Goal: Task Accomplishment & Management: Use online tool/utility

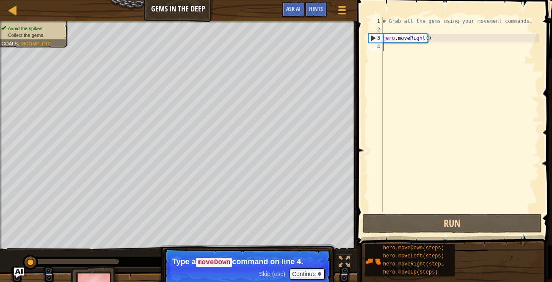
click at [425, 51] on div "# Grab all the gems using your movement commands. hero . moveRight ( )" at bounding box center [460, 123] width 158 height 212
type textarea "he"
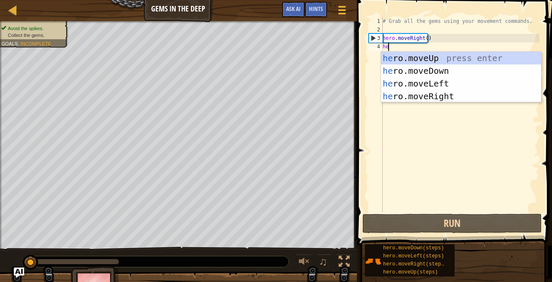
scroll to position [4, 0]
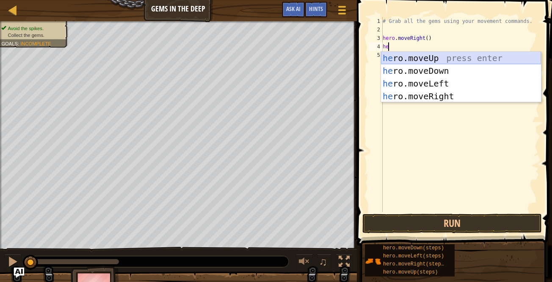
click at [428, 58] on div "he ro.moveUp press enter he ro.moveDown press enter he ro.moveLeft press enter …" at bounding box center [461, 90] width 160 height 76
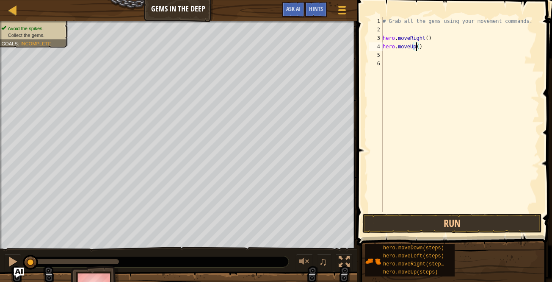
click at [415, 44] on div "# Grab all the gems using your movement commands. hero . moveRight ( ) hero . m…" at bounding box center [460, 123] width 158 height 212
type textarea "hero.moveUp(3)"
click at [407, 51] on div "# Grab all the gems using your movement commands. hero . moveRight ( ) hero . m…" at bounding box center [460, 123] width 158 height 212
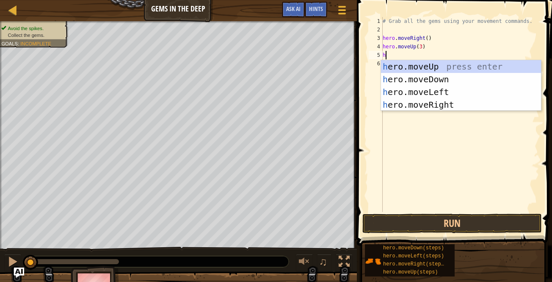
type textarea "her"
click at [412, 81] on div "her o.moveUp press enter her o.moveDown press enter her o.moveLeft press enter …" at bounding box center [461, 98] width 160 height 76
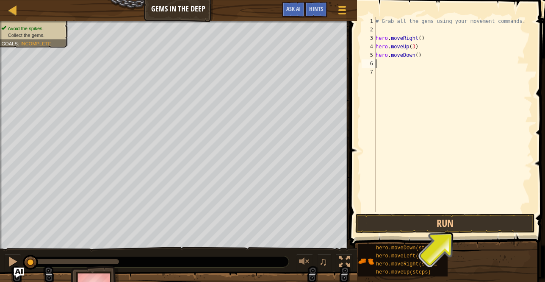
click at [415, 54] on div "# Grab all the gems using your movement commands. hero . moveRight ( ) hero . m…" at bounding box center [453, 123] width 158 height 212
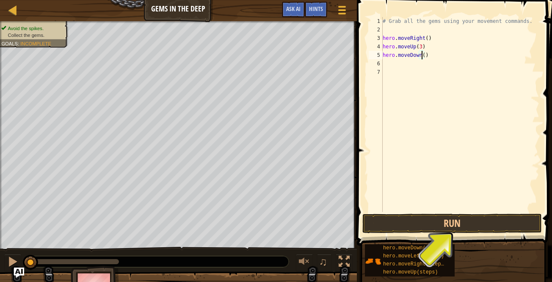
type textarea "hero.moveDown(6)"
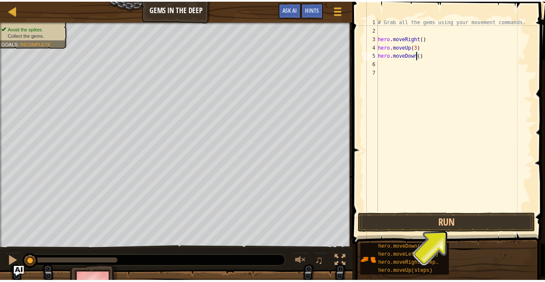
scroll to position [4, 3]
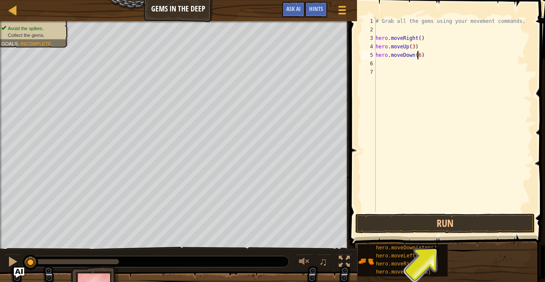
click at [413, 61] on div "# Grab all the gems using your movement commands. hero . moveRight ( ) hero . m…" at bounding box center [453, 123] width 158 height 212
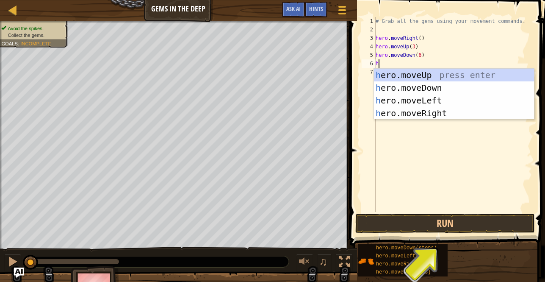
type textarea "hr"
click at [412, 72] on div "h e r o.moveUp press enter h e r o.moveDown press enter h e r o.moveLeft press …" at bounding box center [454, 107] width 160 height 76
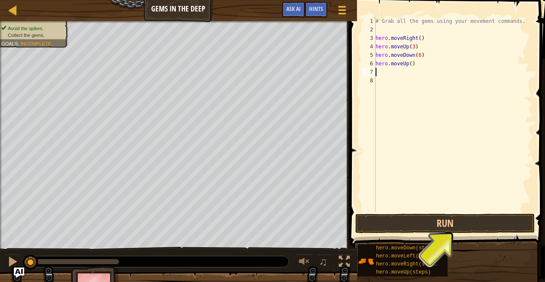
click at [410, 64] on div "# Grab all the gems using your movement commands. hero . moveRight ( ) hero . m…" at bounding box center [453, 123] width 158 height 212
type textarea "hero.moveUp(3)"
click at [402, 70] on div "# Grab all the gems using your movement commands. hero . moveRight ( ) hero . m…" at bounding box center [453, 123] width 158 height 212
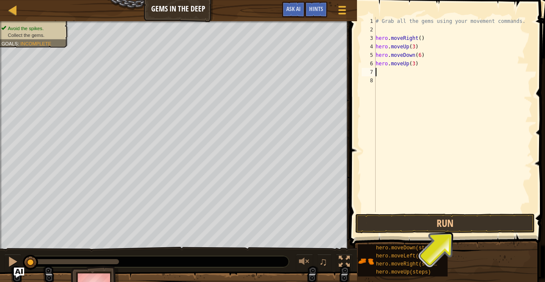
type textarea "h"
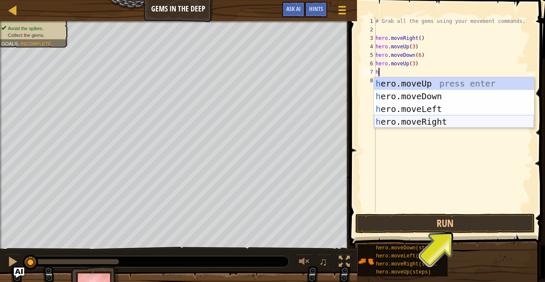
click at [407, 122] on div "h ero.moveUp press enter h ero.moveDown press enter h ero.moveLeft press enter …" at bounding box center [454, 115] width 160 height 76
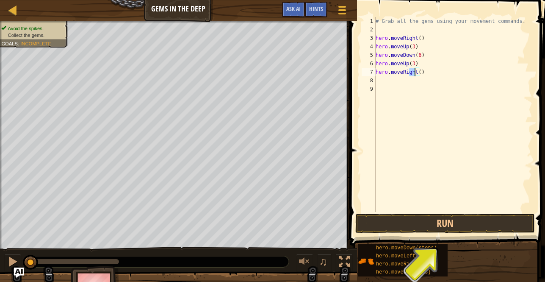
click at [416, 71] on div "# Grab all the gems using your movement commands. hero . moveRight ( ) hero . m…" at bounding box center [453, 123] width 158 height 212
click at [419, 71] on div "# Grab all the gems using your movement commands. hero . moveRight ( ) hero . m…" at bounding box center [453, 123] width 158 height 212
type textarea "hero.moveRight(2)"
click at [407, 78] on div "# Grab all the gems using your movement commands. hero . moveRight ( ) hero . m…" at bounding box center [453, 123] width 158 height 212
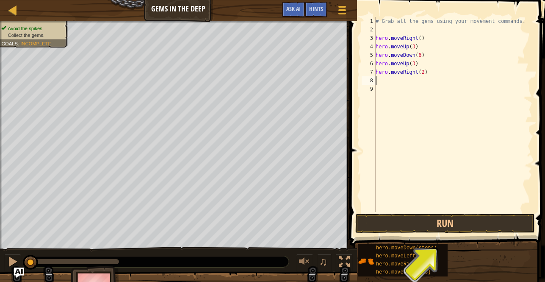
scroll to position [4, 0]
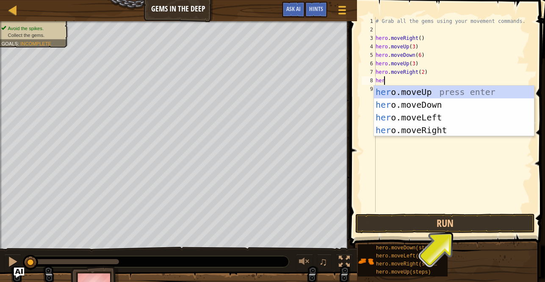
type textarea "her"
click at [411, 89] on div "her o.moveUp press enter her o.moveDown press enter her o.moveLeft press enter …" at bounding box center [454, 124] width 160 height 76
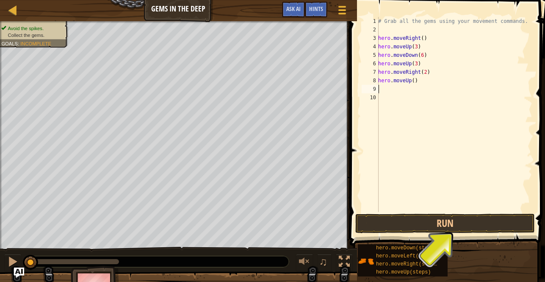
click at [411, 81] on div "# Grab all the gems using your movement commands. hero . moveRight ( ) hero . m…" at bounding box center [455, 123] width 156 height 212
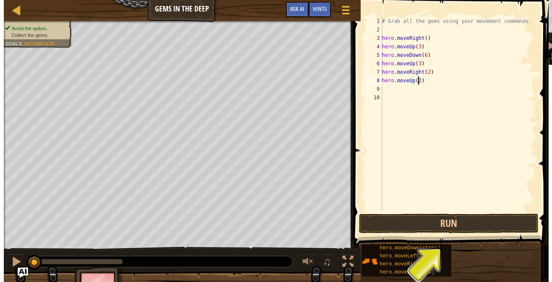
scroll to position [4, 3]
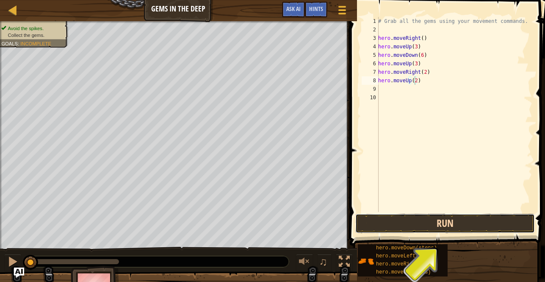
click at [429, 227] on button "Run" at bounding box center [445, 222] width 180 height 19
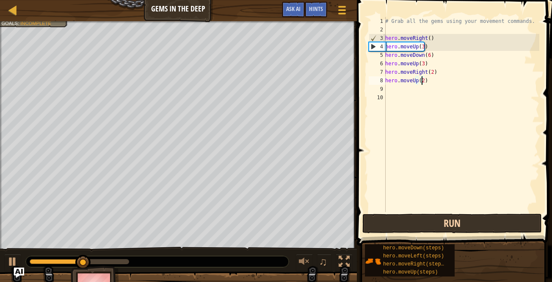
click at [421, 45] on div "# Grab all the gems using your movement commands. hero . moveRight ( ) hero . m…" at bounding box center [462, 123] width 156 height 212
click at [427, 55] on div "# Grab all the gems using your movement commands. hero . moveRight ( ) hero . m…" at bounding box center [462, 123] width 156 height 212
click at [421, 61] on div "# Grab all the gems using your movement commands. hero . moveRight ( ) hero . m…" at bounding box center [462, 123] width 156 height 212
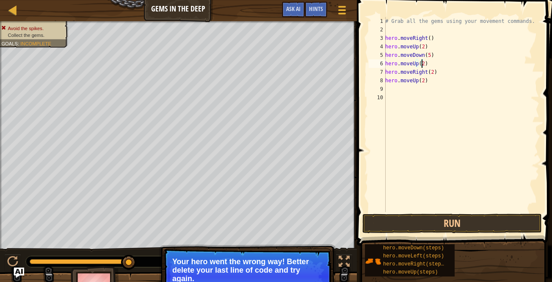
click at [429, 72] on div "# Grab all the gems using your movement commands. hero . moveRight ( ) hero . m…" at bounding box center [462, 123] width 156 height 212
click at [430, 72] on div "# Grab all the gems using your movement commands. hero . moveRight ( ) hero . m…" at bounding box center [462, 123] width 156 height 212
click at [422, 79] on div "# Grab all the gems using your movement commands. hero . moveRight ( ) hero . m…" at bounding box center [462, 123] width 156 height 212
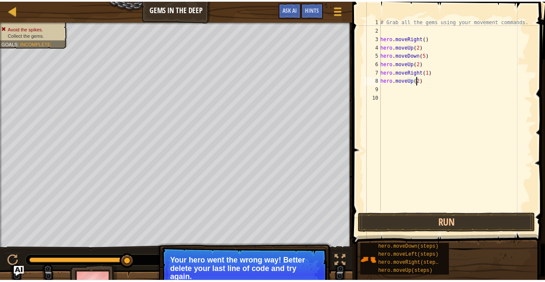
scroll to position [4, 3]
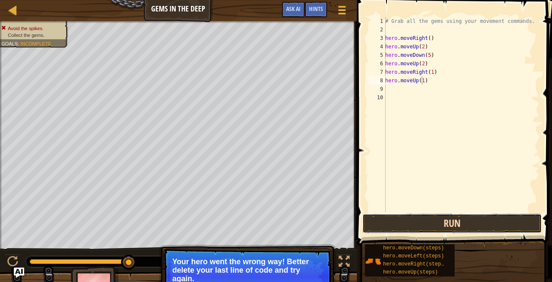
click at [411, 217] on button "Run" at bounding box center [453, 222] width 180 height 19
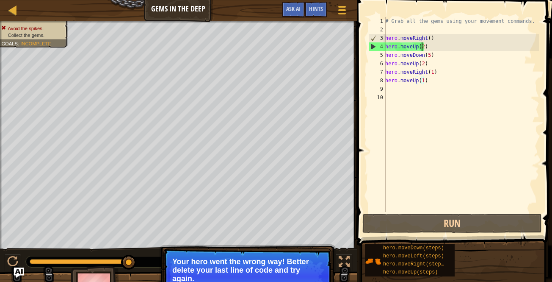
click at [421, 45] on div "# Grab all the gems using your movement commands. hero . moveRight ( ) hero . m…" at bounding box center [462, 123] width 156 height 212
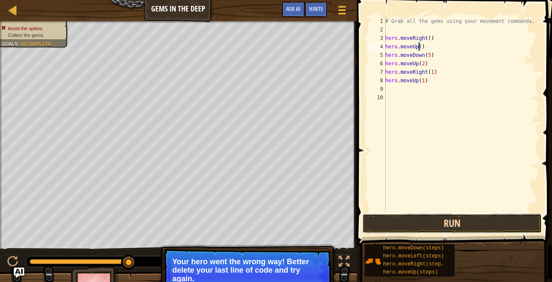
click at [424, 219] on button "Run" at bounding box center [453, 222] width 180 height 19
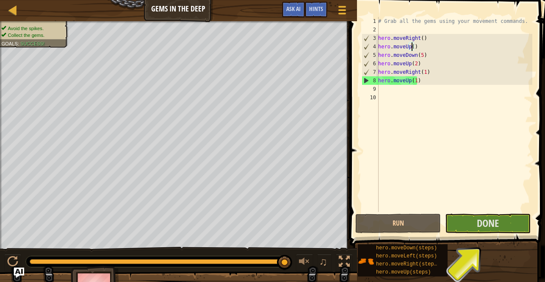
click at [408, 78] on div "# Grab all the gems using your movement commands. hero . moveRight ( ) hero . m…" at bounding box center [455, 123] width 156 height 212
type textarea "("
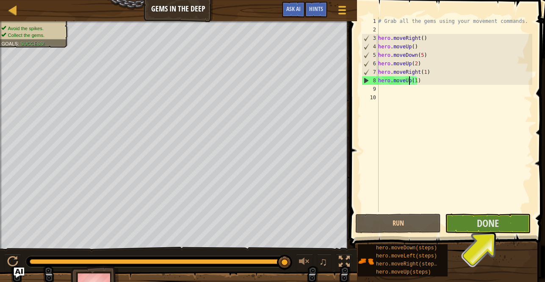
type textarea "h"
click at [0, 0] on div "h ero.moveUp press enter h ero.moveDown press enter h ero.moveLeft press enter …" at bounding box center [0, 0] width 0 height 0
click at [428, 220] on button "Run" at bounding box center [398, 222] width 86 height 19
click at [420, 53] on div "# Grab all the gems using your movement commands. hero . moveRight ( ) hero . m…" at bounding box center [455, 123] width 156 height 212
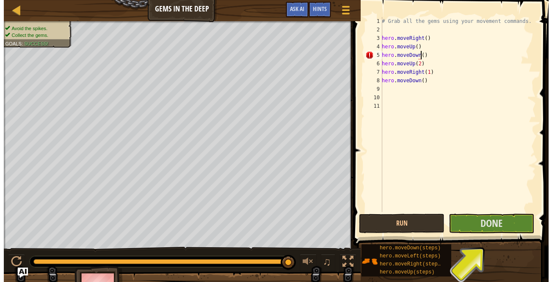
scroll to position [4, 3]
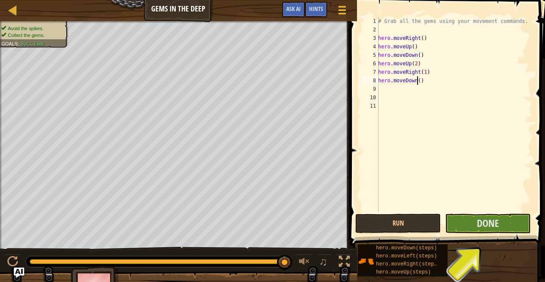
click at [418, 79] on div "# Grab all the gems using your movement commands. hero . moveRight ( ) hero . m…" at bounding box center [455, 123] width 156 height 212
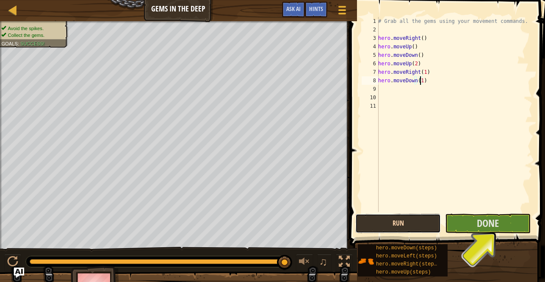
click at [412, 219] on button "Run" at bounding box center [398, 222] width 86 height 19
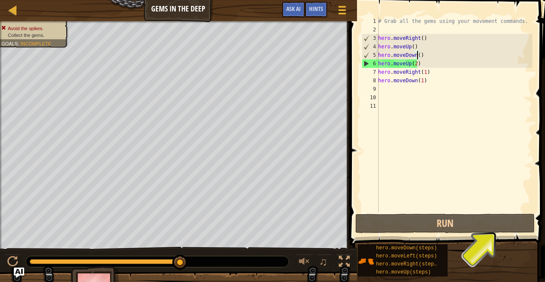
click at [418, 55] on div "# Grab all the gems using your movement commands. hero . moveRight ( ) hero . m…" at bounding box center [455, 123] width 156 height 212
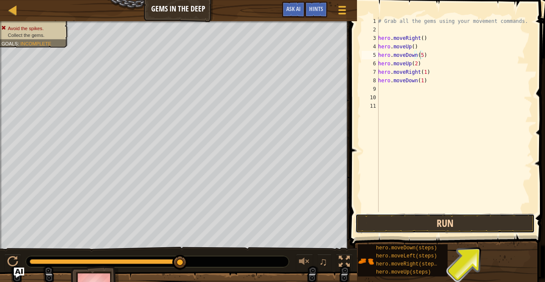
click at [437, 224] on button "Run" at bounding box center [445, 222] width 180 height 19
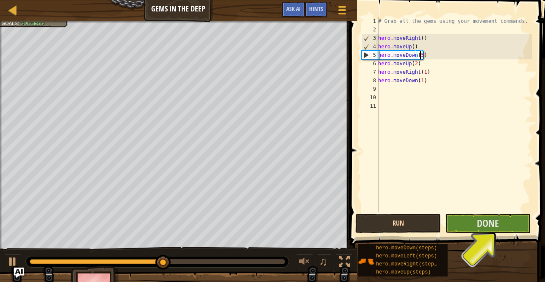
click at [419, 80] on div "# Grab all the gems using your movement commands. hero . moveRight ( ) hero . m…" at bounding box center [455, 123] width 156 height 212
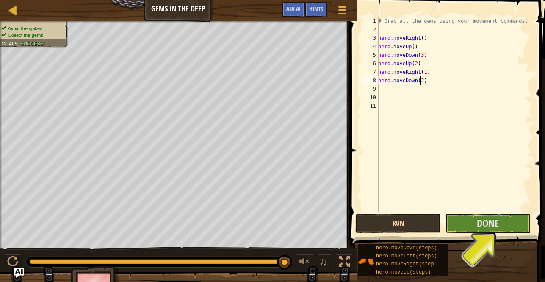
type textarea "hero.moveDown(2)"
click at [409, 225] on button "Run" at bounding box center [398, 222] width 86 height 19
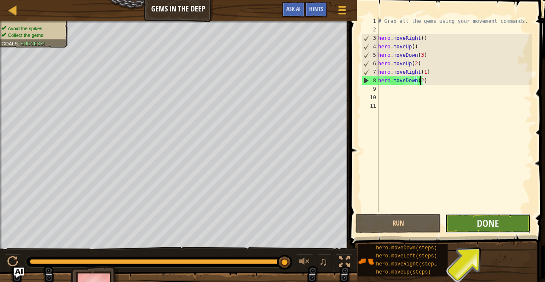
click at [467, 226] on button "Done" at bounding box center [488, 222] width 86 height 19
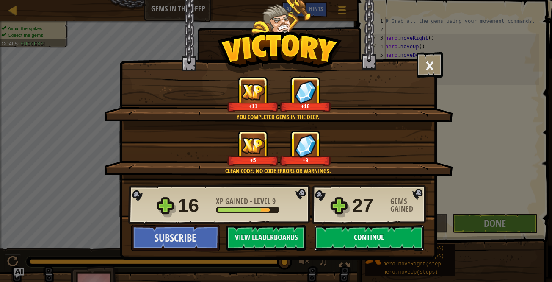
click at [396, 239] on button "Continue" at bounding box center [369, 237] width 109 height 25
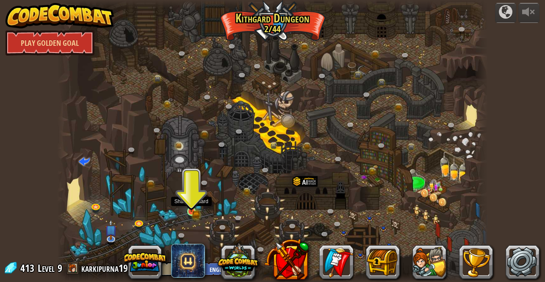
click at [195, 210] on img at bounding box center [191, 200] width 10 height 23
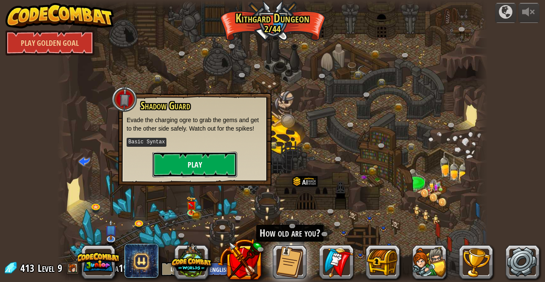
click at [202, 168] on button "Play" at bounding box center [194, 164] width 85 height 25
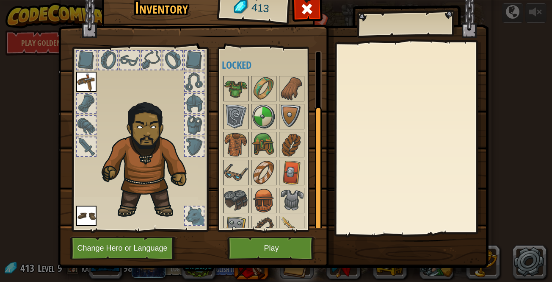
scroll to position [71, 0]
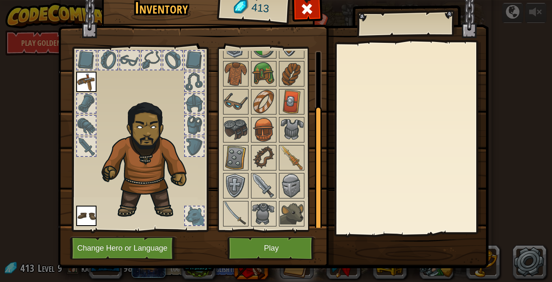
drag, startPoint x: 316, startPoint y: 163, endPoint x: 321, endPoint y: 230, distance: 67.5
click at [321, 230] on div "Inventory 413 Available Equip Equip (double-click to equip) Locked Equip Unequi…" at bounding box center [276, 129] width 431 height 280
click at [290, 213] on img at bounding box center [292, 214] width 24 height 24
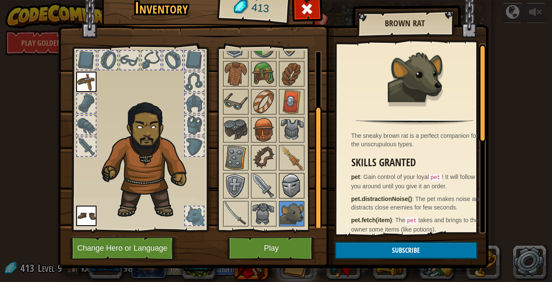
click at [280, 192] on img at bounding box center [292, 186] width 24 height 24
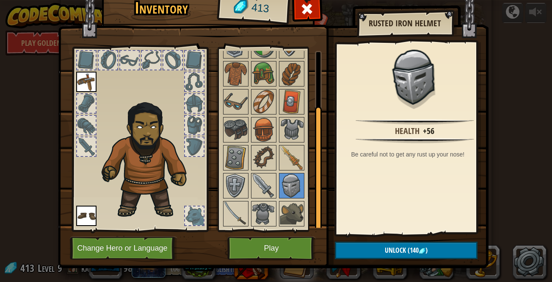
click at [315, 62] on div at bounding box center [318, 139] width 7 height 177
click at [229, 30] on img at bounding box center [236, 18] width 24 height 24
click at [256, 30] on img at bounding box center [264, 18] width 24 height 24
click at [285, 30] on img at bounding box center [292, 18] width 24 height 24
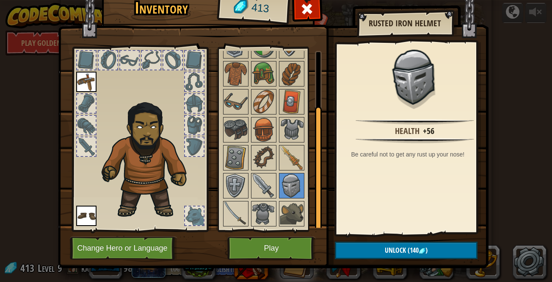
click at [224, 58] on img at bounding box center [236, 46] width 24 height 24
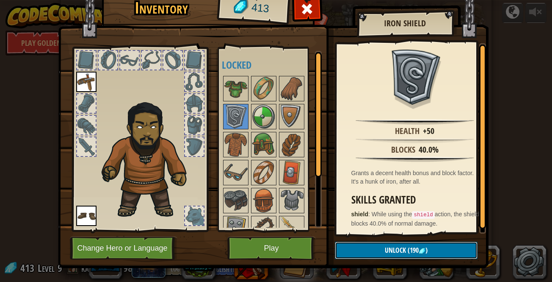
click at [375, 250] on button "Unlock (190 )" at bounding box center [406, 249] width 143 height 17
click at [386, 248] on button "Confirm" at bounding box center [406, 249] width 143 height 17
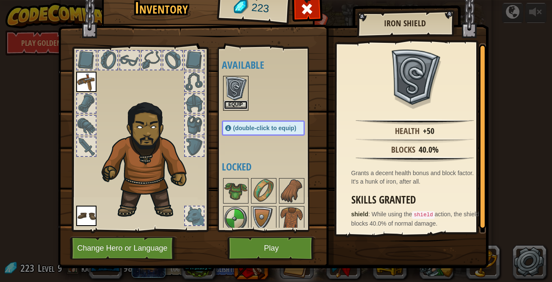
click at [239, 106] on button "Equip" at bounding box center [236, 104] width 24 height 9
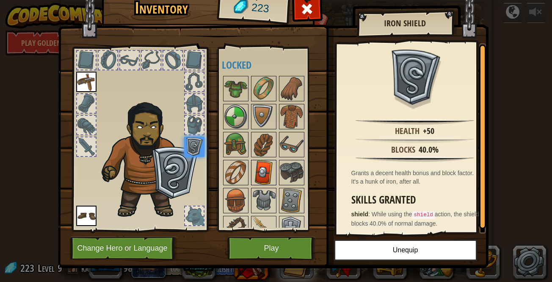
click at [265, 166] on img at bounding box center [264, 173] width 24 height 24
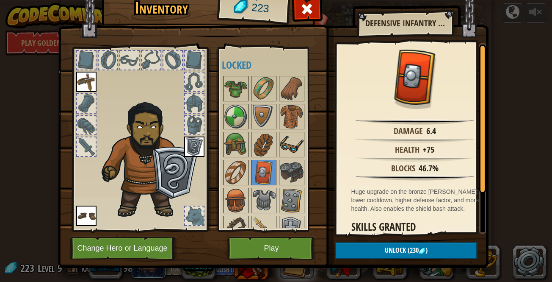
click at [283, 143] on img at bounding box center [292, 145] width 24 height 24
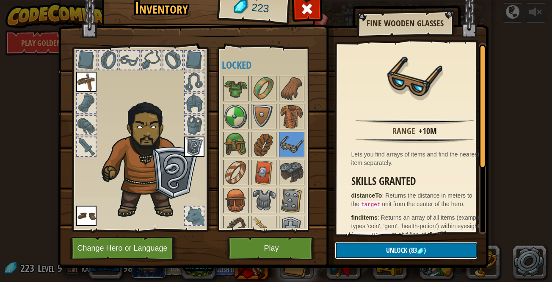
click at [362, 247] on button "Unlock (83 )" at bounding box center [406, 249] width 143 height 17
click at [362, 247] on button "Confirm" at bounding box center [406, 249] width 143 height 17
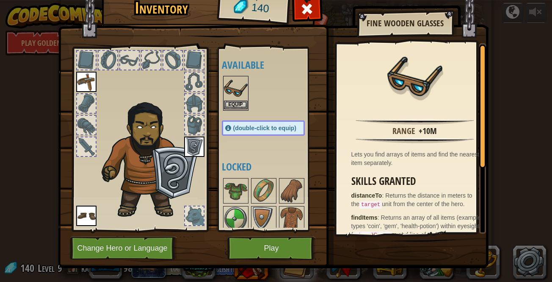
click at [228, 96] on img at bounding box center [236, 89] width 24 height 24
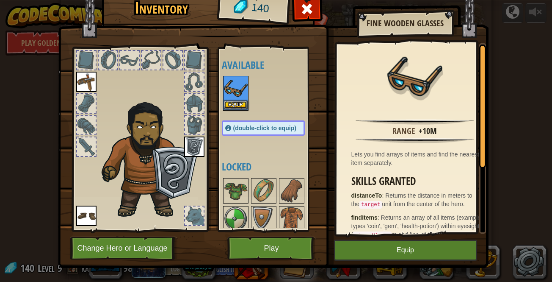
click at [228, 96] on img at bounding box center [236, 89] width 24 height 24
click at [381, 244] on button "Equip" at bounding box center [405, 249] width 143 height 21
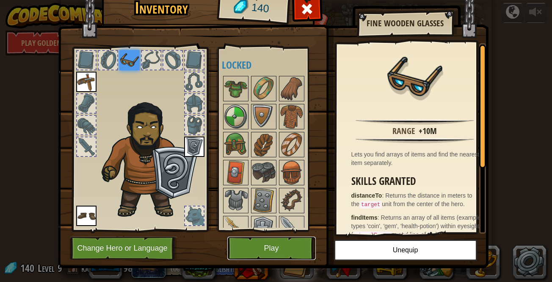
click at [287, 249] on button "Play" at bounding box center [271, 247] width 89 height 23
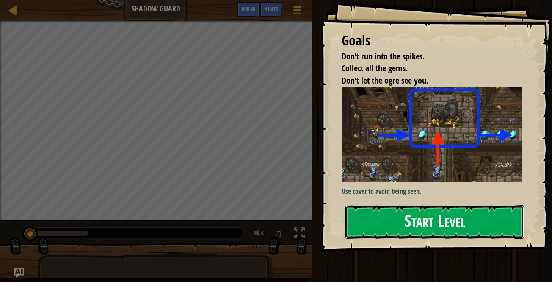
click at [383, 218] on button "Start Level" at bounding box center [435, 221] width 179 height 33
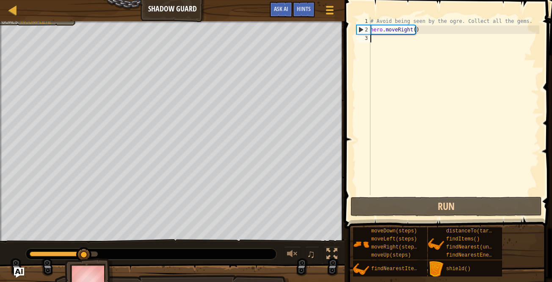
click at [390, 47] on div "# Avoid being seen by the ogre. Collect all the gems. hero . moveRight ( )" at bounding box center [454, 114] width 171 height 195
type textarea "h"
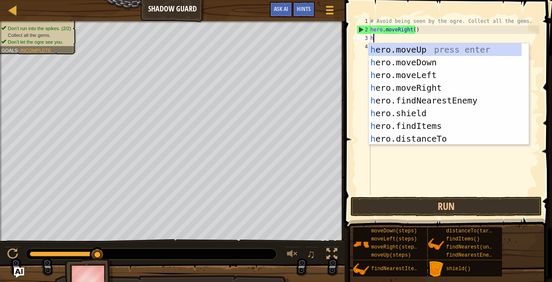
scroll to position [4, 0]
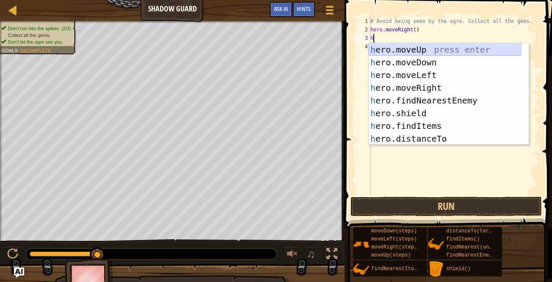
click at [391, 48] on div "h ero.moveUp press enter h ero.moveDown press enter h ero.moveLeft press enter …" at bounding box center [445, 106] width 153 height 127
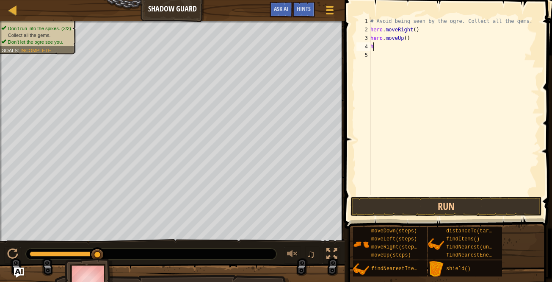
click at [391, 48] on div "# Avoid being seen by the ogre. Collect all the gems. hero . moveRight ( ) hero…" at bounding box center [454, 114] width 171 height 195
type textarea "he"
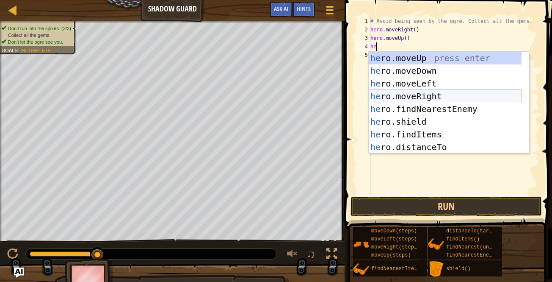
click at [407, 98] on div "he ro.moveUp press enter he ro.moveDown press enter he ro.moveLeft press enter …" at bounding box center [445, 115] width 153 height 127
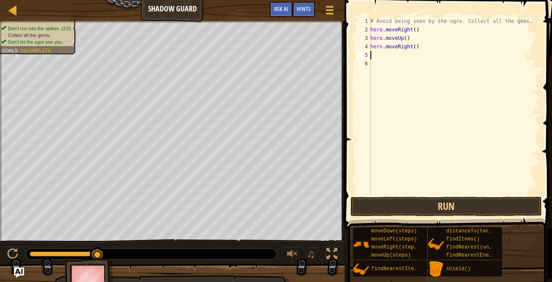
type textarea "h"
click at [0, 0] on div "he ro.moveUp press enter he ro.moveDown press enter he ro.moveLeft press enter …" at bounding box center [0, 0] width 0 height 0
click at [399, 55] on div "# Avoid being seen by the ogre. Collect all the gems. hero . moveRight ( ) hero…" at bounding box center [454, 114] width 171 height 195
click at [404, 53] on div "# Avoid being seen by the ogre. Collect all the gems. hero . moveRight ( ) hero…" at bounding box center [454, 114] width 171 height 195
type textarea "h"
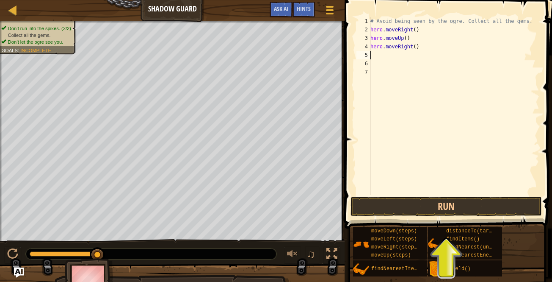
type textarea "h"
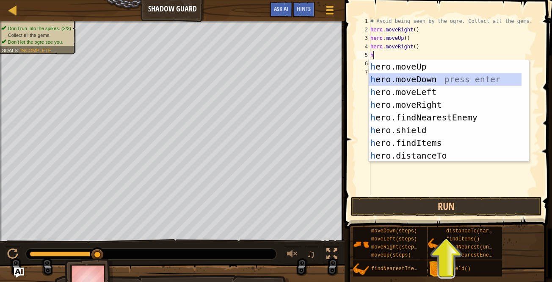
click at [399, 77] on div "h ero.moveUp press enter h ero.moveDown press enter h ero.moveLeft press enter …" at bounding box center [445, 123] width 153 height 127
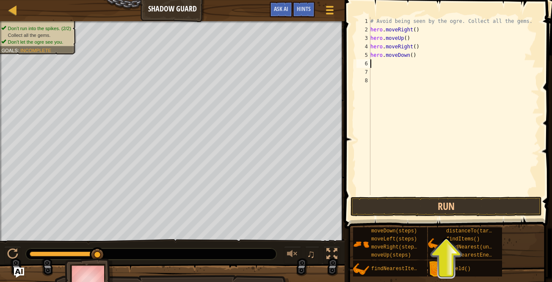
type textarea "h"
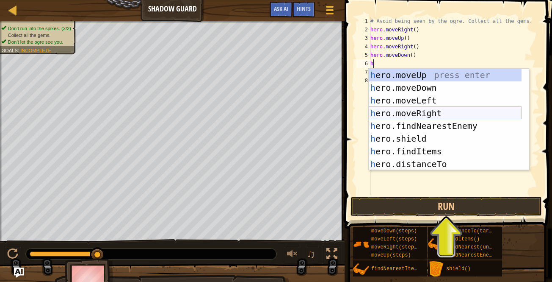
click at [409, 113] on div "h ero.moveUp press enter h ero.moveDown press enter h ero.moveLeft press enter …" at bounding box center [445, 132] width 153 height 127
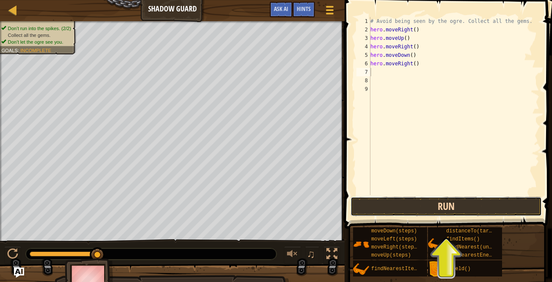
click at [481, 208] on button "Run" at bounding box center [446, 206] width 191 height 19
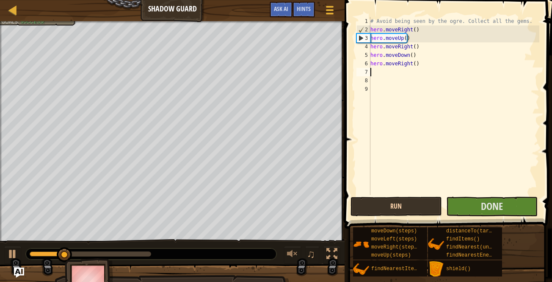
click at [413, 64] on div "# Avoid being seen by the ogre. Collect all the gems. hero . moveRight ( ) hero…" at bounding box center [454, 114] width 171 height 195
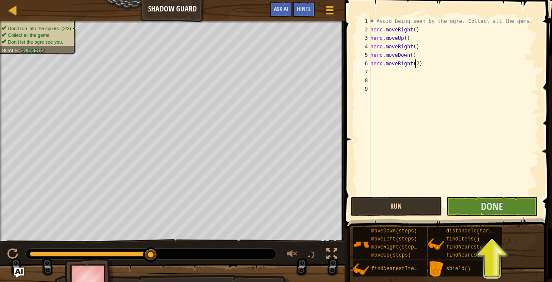
type textarea "hero.moveRight(2)"
click at [426, 202] on button "Run" at bounding box center [396, 206] width 91 height 19
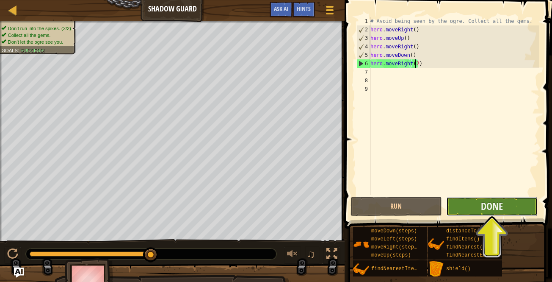
click at [468, 213] on button "Done" at bounding box center [491, 206] width 91 height 19
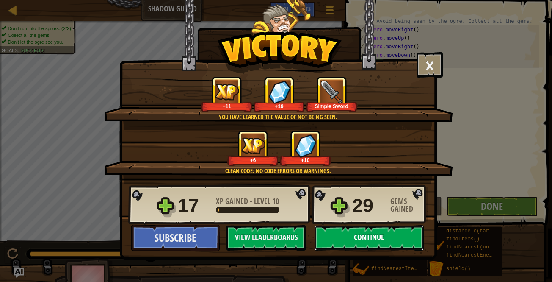
click at [382, 235] on button "Continue" at bounding box center [369, 237] width 109 height 25
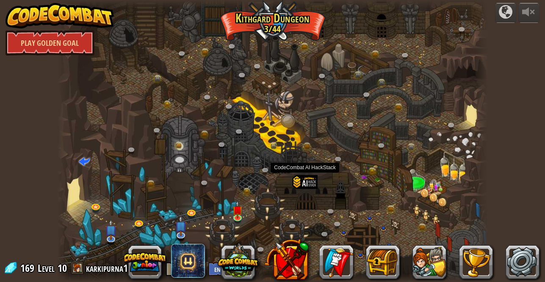
click at [308, 183] on div at bounding box center [304, 191] width 25 height 32
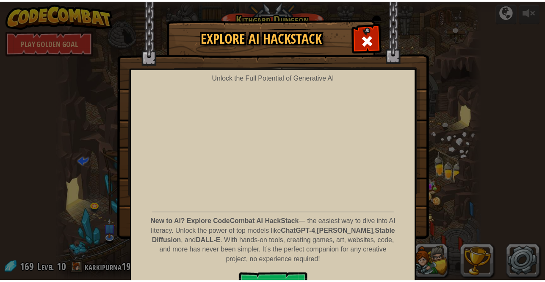
scroll to position [30, 0]
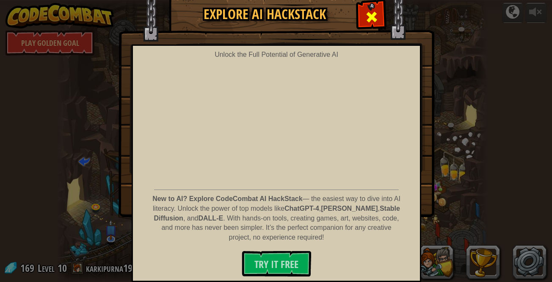
click at [366, 17] on span at bounding box center [372, 17] width 14 height 14
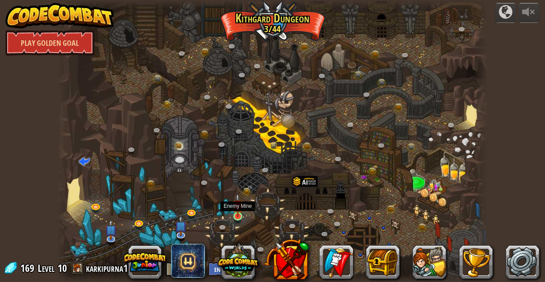
click at [238, 215] on img at bounding box center [238, 205] width 10 height 24
